Goal: Obtain resource: Download file/media

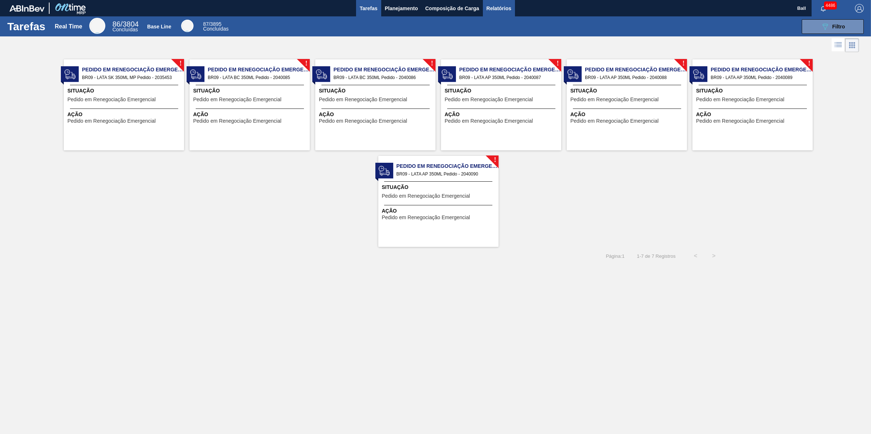
click at [505, 13] on button "Relatórios" at bounding box center [499, 8] width 32 height 16
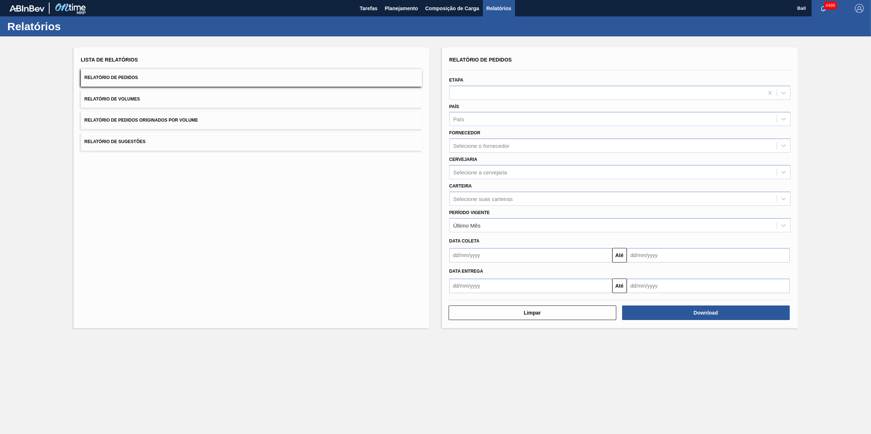
click at [213, 78] on button "Relatório de Pedidos" at bounding box center [251, 78] width 341 height 18
click at [498, 88] on div at bounding box center [606, 92] width 314 height 11
click at [489, 143] on div "Selecione o fornecedor" at bounding box center [481, 146] width 56 height 6
click at [494, 176] on div "Selecione a cervejaria" at bounding box center [612, 172] width 327 height 11
type input "lages"
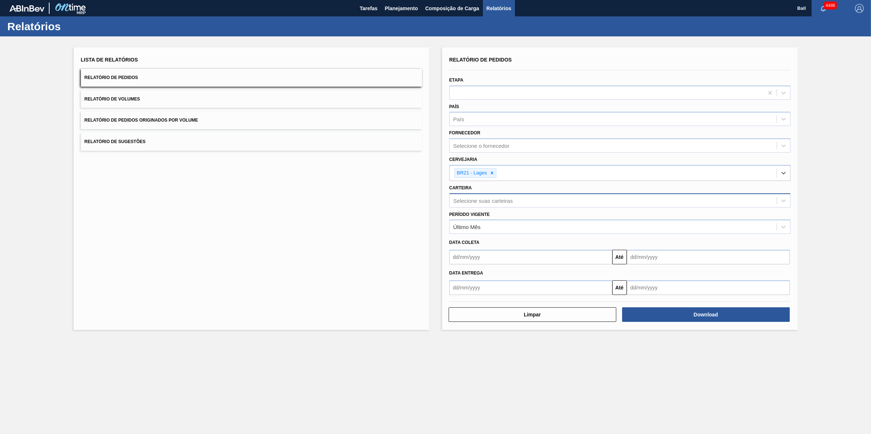
click at [514, 195] on div "Selecione suas carteiras" at bounding box center [612, 200] width 327 height 11
type input "lata"
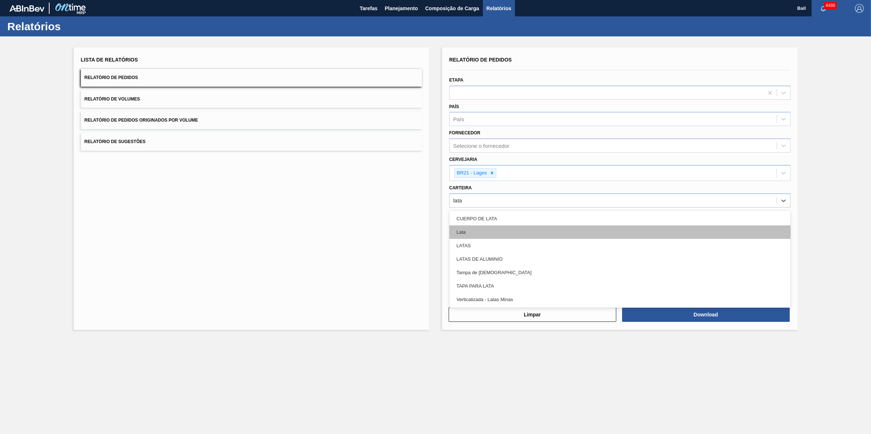
click at [473, 228] on div "Lata" at bounding box center [619, 231] width 341 height 13
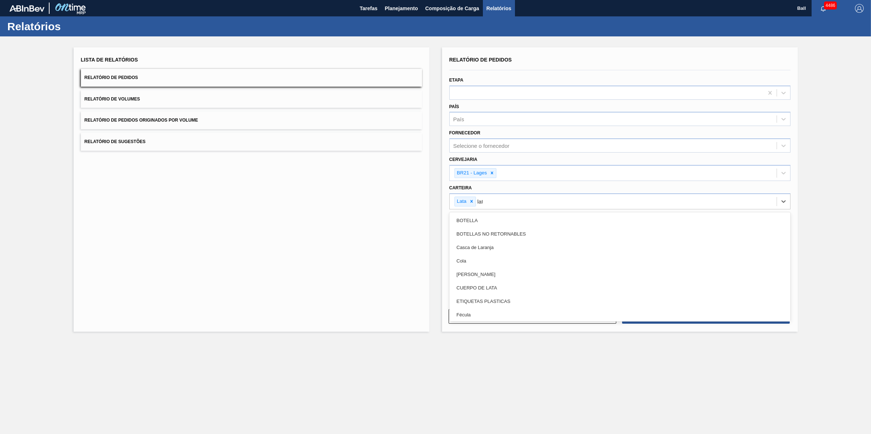
type input "lata"
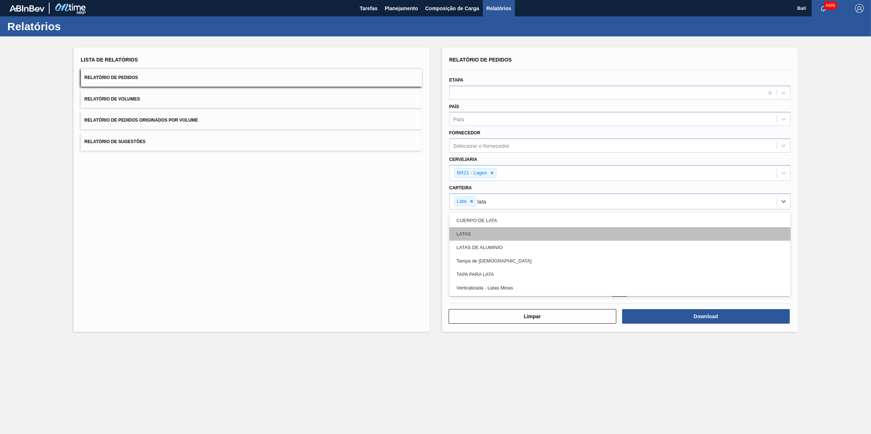
click at [476, 234] on div "LATAS" at bounding box center [619, 233] width 341 height 13
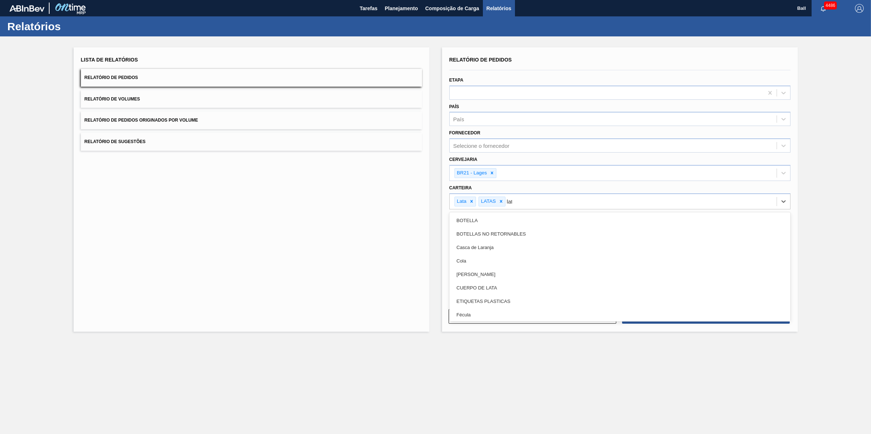
type input "lata"
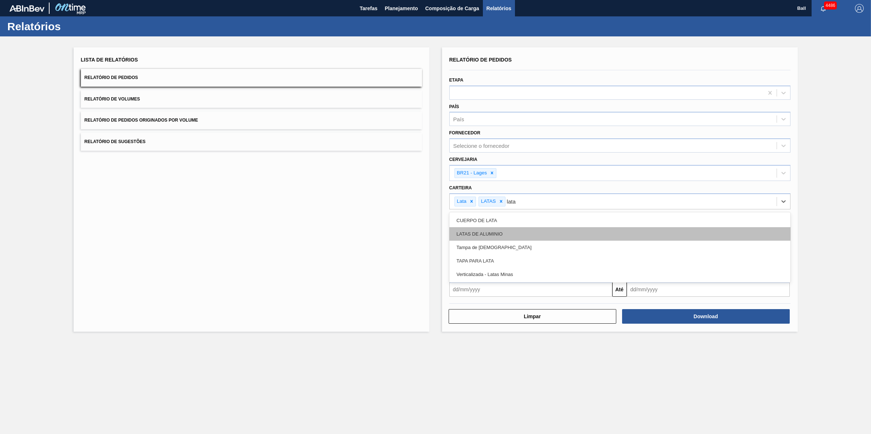
click at [499, 232] on div "LATAS DE ALUMINIO" at bounding box center [619, 233] width 341 height 13
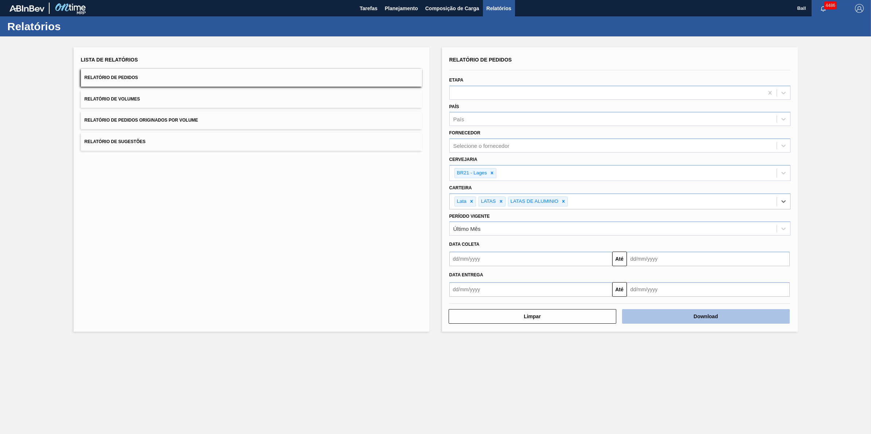
click at [722, 314] on button "Download" at bounding box center [706, 316] width 168 height 15
